Goal: Task Accomplishment & Management: Complete application form

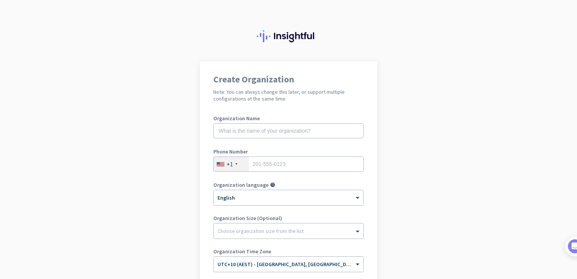
click at [399, 117] on app-onboarding-organization "Create Organization Note: You can always change this later, or support multiple…" at bounding box center [288, 224] width 577 height 327
click at [263, 165] on input "tel" at bounding box center [289, 163] width 150 height 15
click at [231, 166] on div "+1" at bounding box center [231, 164] width 35 height 14
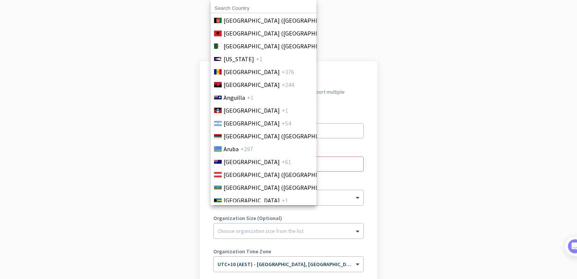
scroll to position [91, 0]
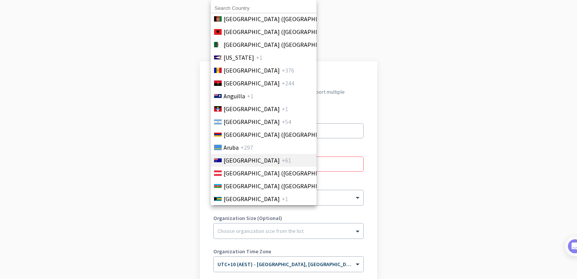
click at [257, 163] on li "Australia +61" at bounding box center [264, 160] width 106 height 13
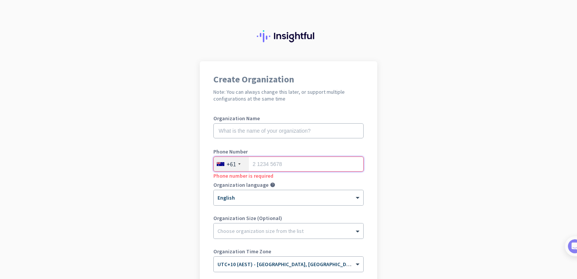
click at [276, 162] on input "tel" at bounding box center [289, 163] width 150 height 15
type input "0450926241"
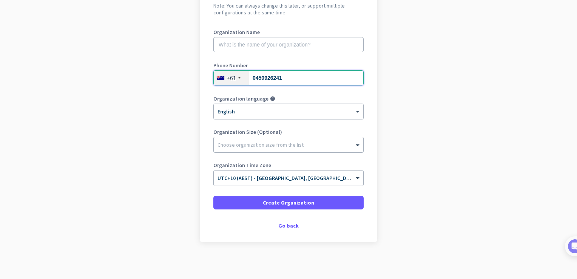
scroll to position [87, 0]
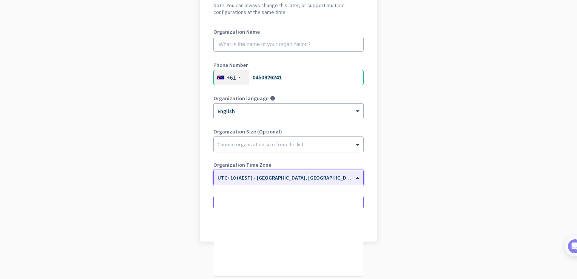
click at [360, 176] on span at bounding box center [358, 178] width 9 height 6
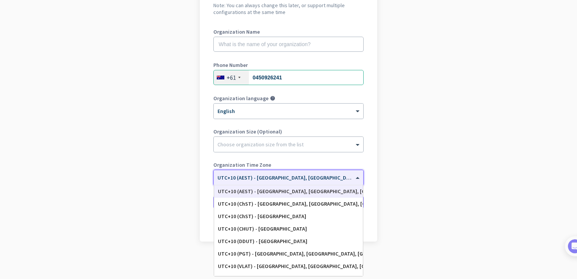
click at [319, 177] on input "text" at bounding box center [281, 175] width 127 height 6
click at [284, 171] on div "× UTC+10 (AEST) - Brisbane, Gold Coast, Logan City, Townsville" at bounding box center [289, 177] width 150 height 15
click at [483, 170] on app-onboarding-organization "Create Organization Note: You can always change this later, or support multiple…" at bounding box center [288, 127] width 577 height 305
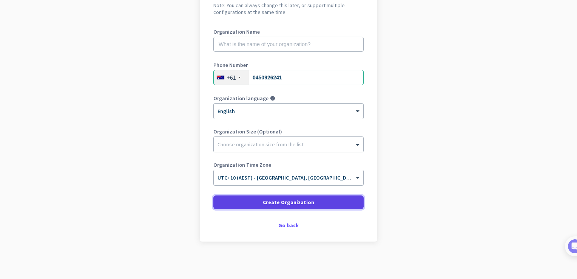
click at [291, 203] on span "Create Organization" at bounding box center [288, 202] width 51 height 8
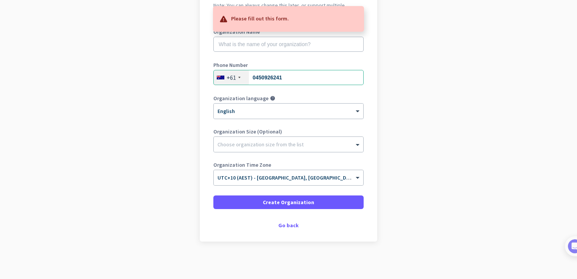
drag, startPoint x: 447, startPoint y: 64, endPoint x: 351, endPoint y: 20, distance: 105.5
click at [351, 20] on body "Create Organization Note: You can always change this later, or support multiple…" at bounding box center [288, 139] width 577 height 279
click at [351, 20] on div at bounding box center [350, 18] width 15 height 15
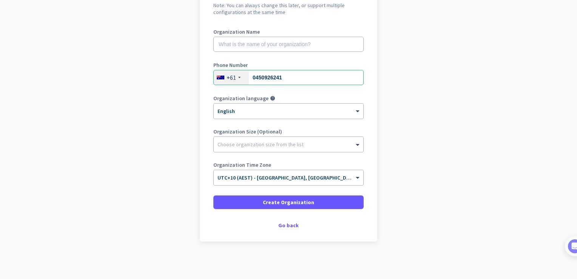
click at [461, 106] on app-onboarding-organization "Create Organization Note: You can always change this later, or support multiple…" at bounding box center [288, 127] width 577 height 305
click at [279, 42] on input "text" at bounding box center [289, 44] width 150 height 15
click at [286, 225] on div "Go back" at bounding box center [289, 225] width 150 height 5
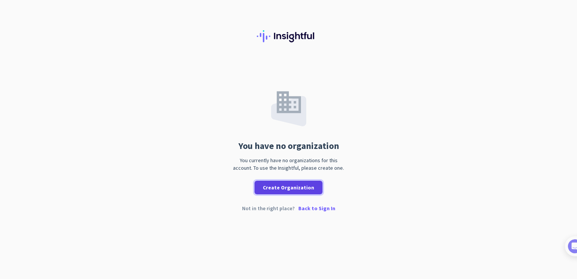
click at [299, 188] on span "Create Organization" at bounding box center [288, 188] width 51 height 8
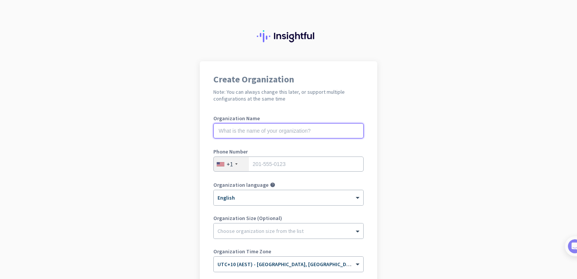
click at [254, 130] on input "text" at bounding box center [289, 130] width 150 height 15
type input "l"
type input "livy"
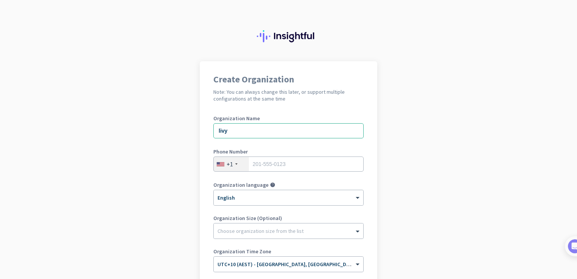
click at [229, 166] on div "+1" at bounding box center [230, 164] width 6 height 8
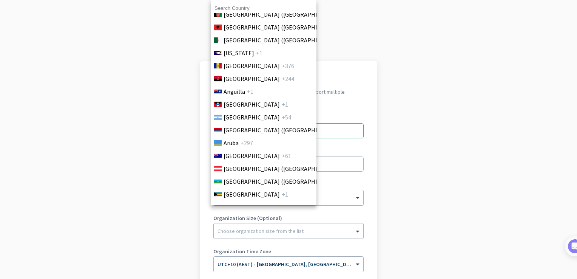
scroll to position [101, 0]
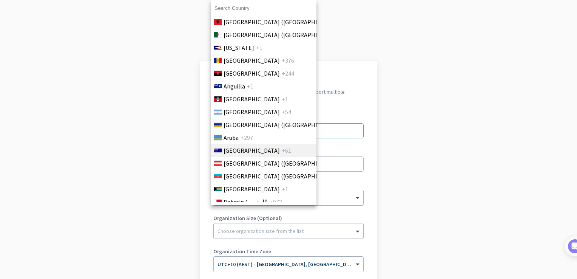
click at [237, 151] on span "Australia" at bounding box center [252, 150] width 56 height 9
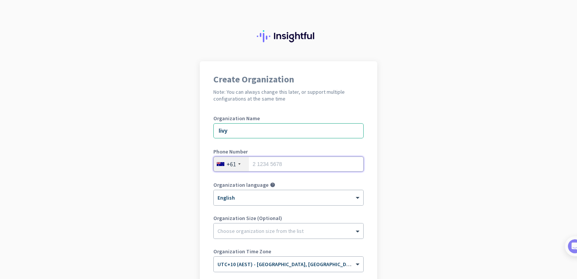
click at [271, 164] on input "tel" at bounding box center [289, 163] width 150 height 15
type input "0450926241"
click at [449, 178] on app-onboarding-organization "Create Organization Note: You can always change this later, or support multiple…" at bounding box center [288, 213] width 577 height 305
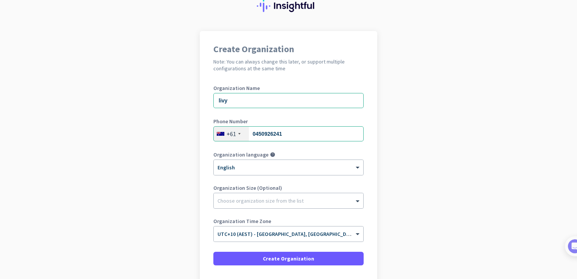
scroll to position [45, 0]
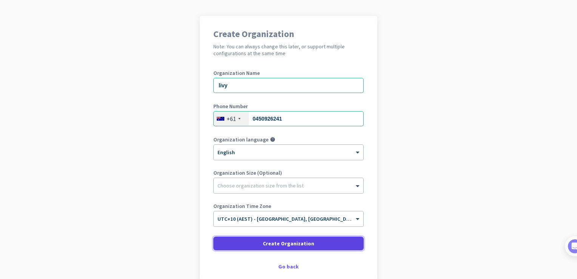
click at [287, 245] on span "Create Organization" at bounding box center [288, 244] width 51 height 8
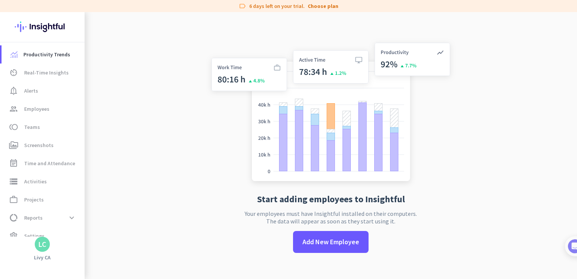
click at [243, 79] on div "Start adding employees to Insightful Your employees must have Insightful instal…" at bounding box center [331, 151] width 250 height 279
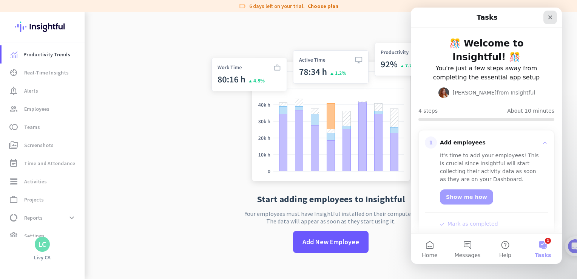
click at [551, 17] on icon "Close" at bounding box center [551, 17] width 4 height 4
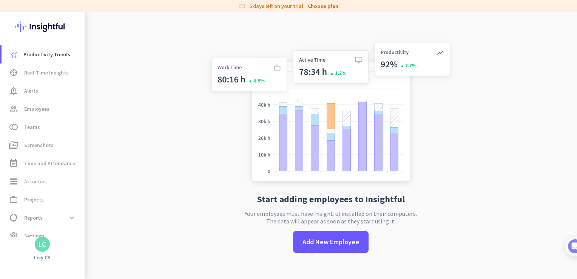
click at [40, 249] on div "LC" at bounding box center [42, 244] width 15 height 15
click at [87, 190] on span "Personal Settings" at bounding box center [83, 189] width 46 height 7
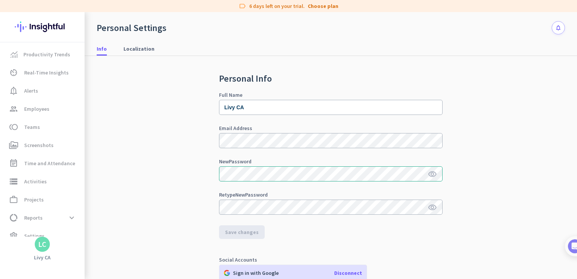
click at [523, 118] on div "Personal Info Full Name Livy CA Email Address New Password visibility Retype Ne…" at bounding box center [331, 189] width 469 height 267
click at [490, 125] on div "Personal Info Full Name Livy CA Email Address New Password visibility Retype Ne…" at bounding box center [331, 189] width 469 height 267
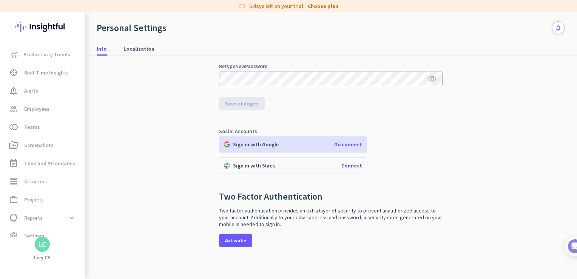
scroll to position [132, 0]
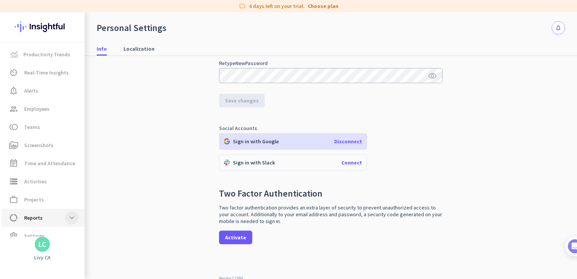
click at [70, 221] on span at bounding box center [72, 218] width 14 height 14
click at [70, 221] on li "data_usage Reports expand_less Work Type Schedule Adherence Workload Distributi…" at bounding box center [42, 263] width 85 height 109
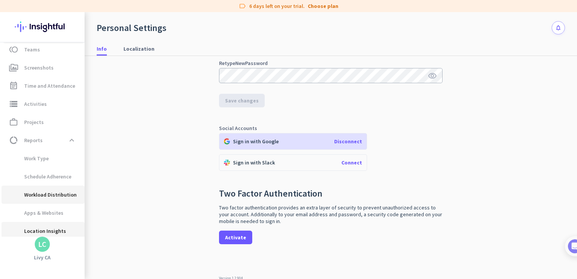
click at [70, 221] on ul "Work Type Schedule Adherence Workload Distribution Apps & Websites Location Ins…" at bounding box center [42, 194] width 85 height 91
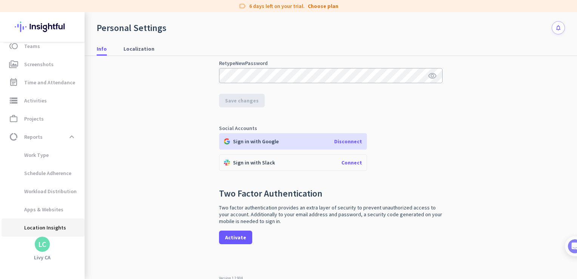
click at [70, 221] on span "Location Insights" at bounding box center [43, 227] width 71 height 18
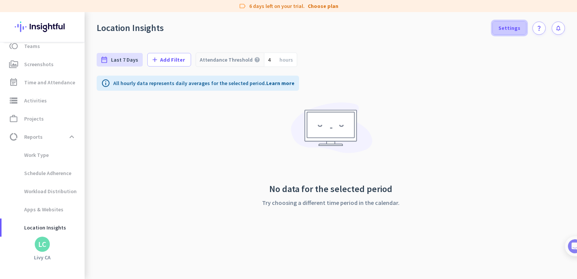
click at [511, 30] on span "Settings" at bounding box center [510, 28] width 22 height 8
type input "Wed, Oct 8 - Wed, Oct 8"
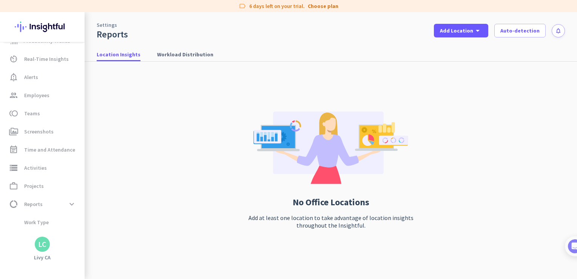
scroll to position [11, 0]
click at [327, 8] on link "Choose plan" at bounding box center [323, 6] width 31 height 8
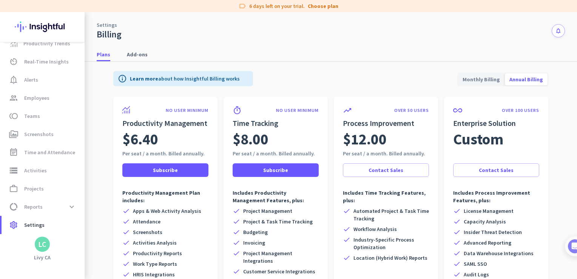
click at [485, 82] on span "Monthly Billing" at bounding box center [481, 79] width 46 height 18
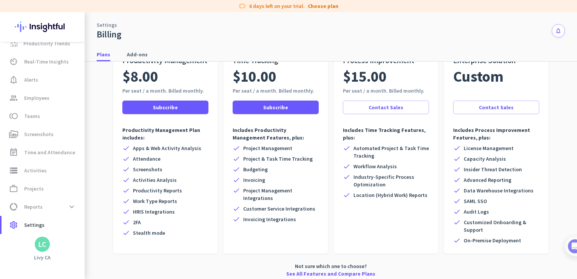
scroll to position [67, 0]
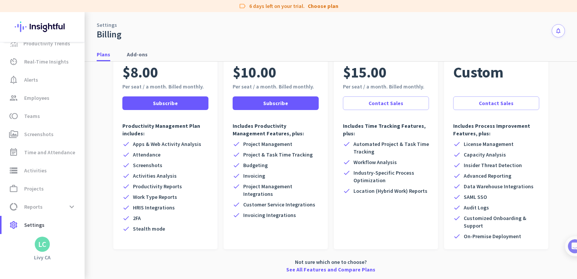
click at [557, 31] on button "notifications" at bounding box center [558, 30] width 13 height 13
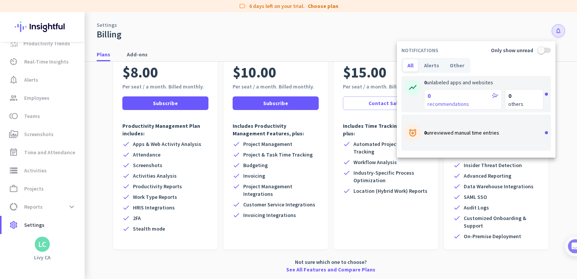
click at [208, 29] on div at bounding box center [288, 139] width 577 height 279
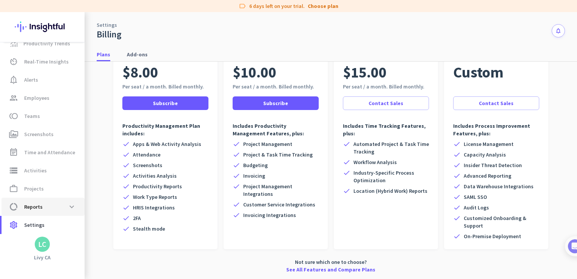
click at [52, 208] on span "data_usage Reports expand_more" at bounding box center [43, 207] width 71 height 14
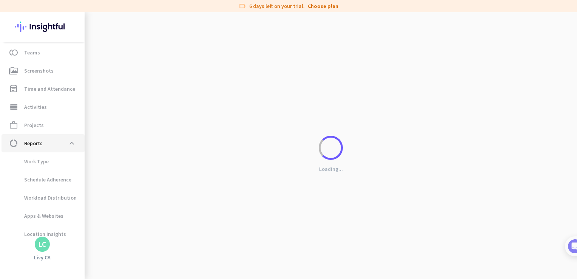
scroll to position [81, 0]
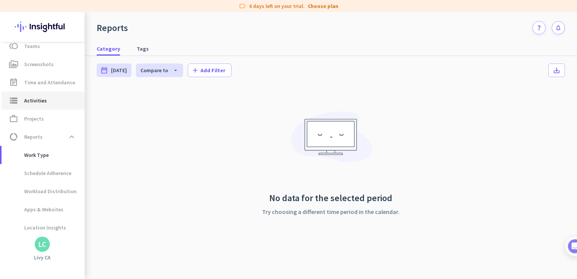
click at [36, 99] on span "Activities" at bounding box center [35, 100] width 23 height 9
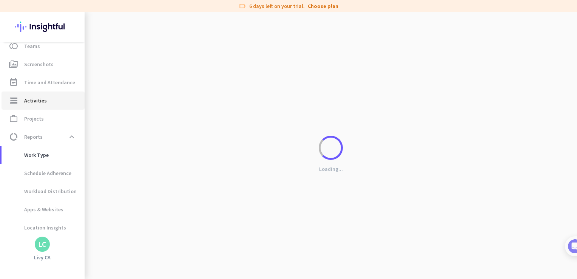
type input "Wed, Oct 8"
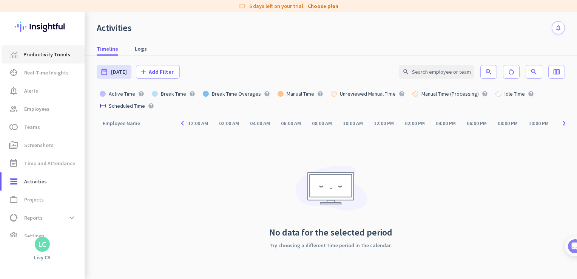
click at [53, 54] on span "Productivity Trends" at bounding box center [46, 54] width 47 height 9
type input "Wed, Oct 8 - Wed, Oct 8"
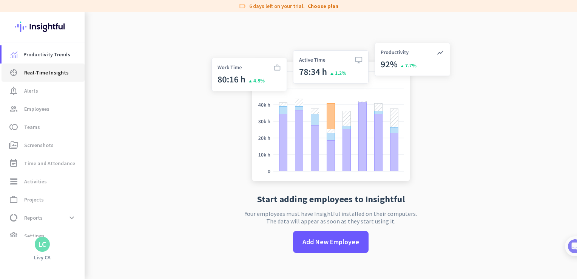
click at [45, 72] on span "Real-Time Insights" at bounding box center [46, 72] width 45 height 9
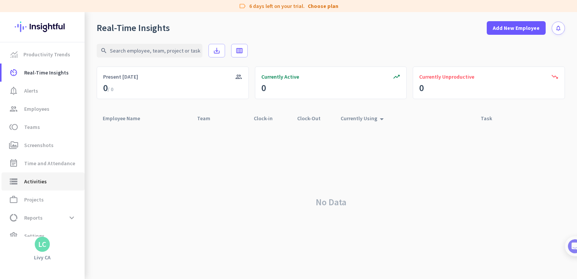
click at [32, 178] on span "Activities" at bounding box center [35, 181] width 23 height 9
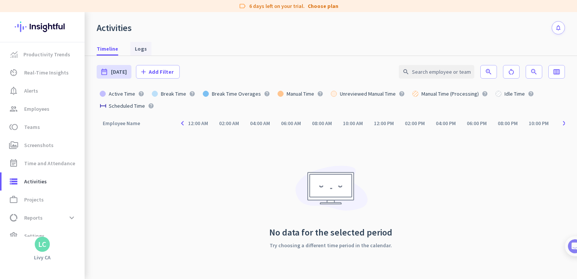
click at [142, 48] on span "Logs" at bounding box center [141, 49] width 12 height 8
type input "Wed, Oct 8 - Wed, Oct 8"
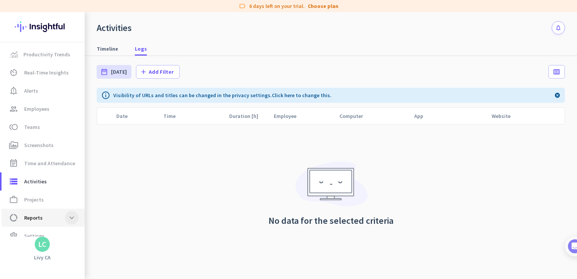
click at [67, 221] on span at bounding box center [72, 218] width 14 height 14
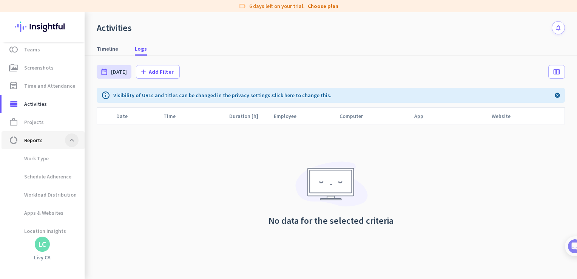
scroll to position [81, 0]
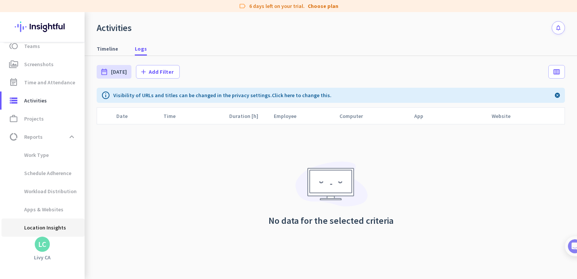
click at [42, 227] on span "Location Insights" at bounding box center [37, 227] width 59 height 18
type input "Wed, Oct 1 - Tue, Oct 7"
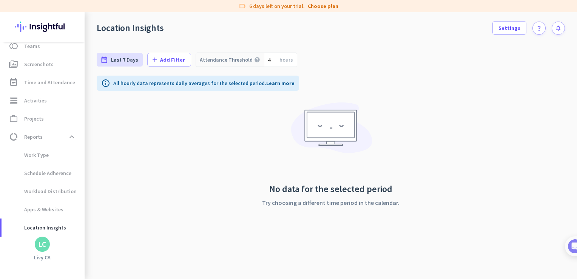
click at [40, 251] on div "LC" at bounding box center [42, 244] width 15 height 15
click at [76, 189] on span "Personal Settings" at bounding box center [83, 189] width 46 height 7
type input "Wed, Oct 8 - Wed, Oct 8"
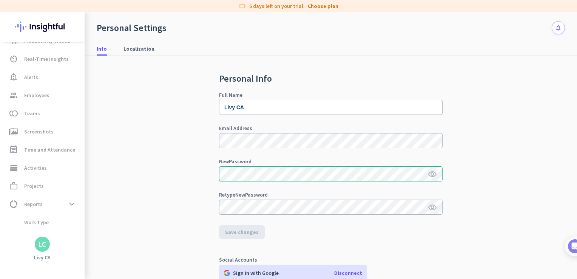
scroll to position [11, 0]
click at [143, 48] on span "Localization" at bounding box center [139, 49] width 31 height 8
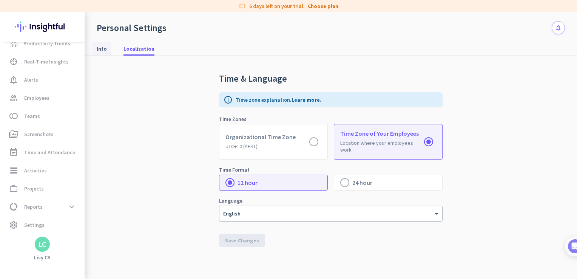
click at [102, 51] on span "Info" at bounding box center [102, 49] width 10 height 8
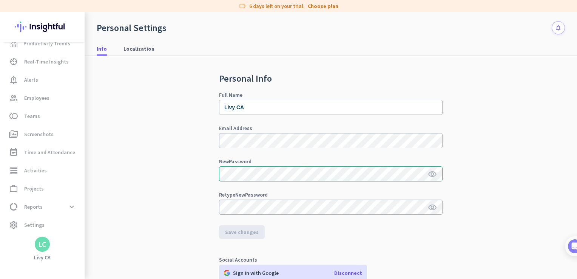
click at [519, 129] on div "Personal Info Full Name Livy CA Email Address New Password visibility Retype Ne…" at bounding box center [331, 189] width 469 height 267
